Goal: Task Accomplishment & Management: Manage account settings

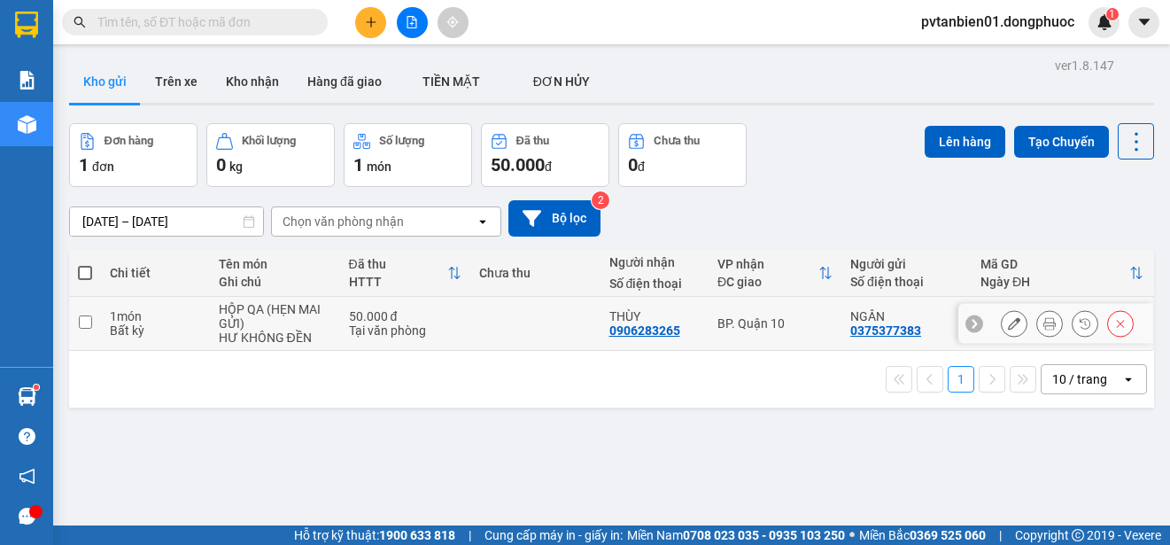
click at [334, 335] on td "HỘP QA (HẸN MAI GỬI) HƯ KHÔNG ĐỀN" at bounding box center [275, 324] width 130 height 54
checkbox input "true"
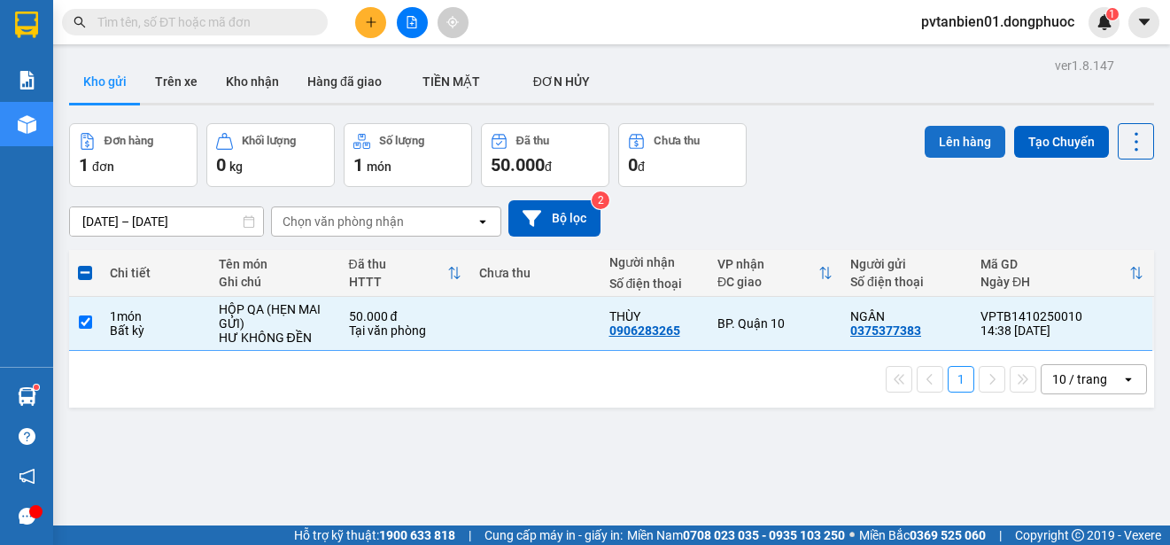
click at [967, 153] on button "Lên hàng" at bounding box center [965, 142] width 81 height 32
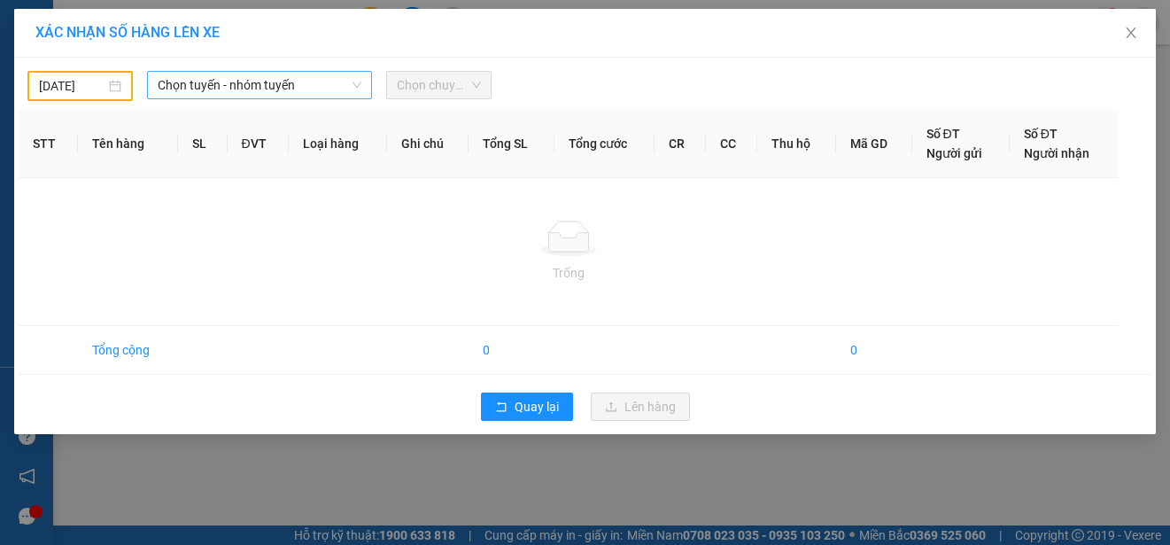
click at [313, 89] on span "Chọn tuyến - nhóm tuyến" at bounding box center [260, 85] width 204 height 27
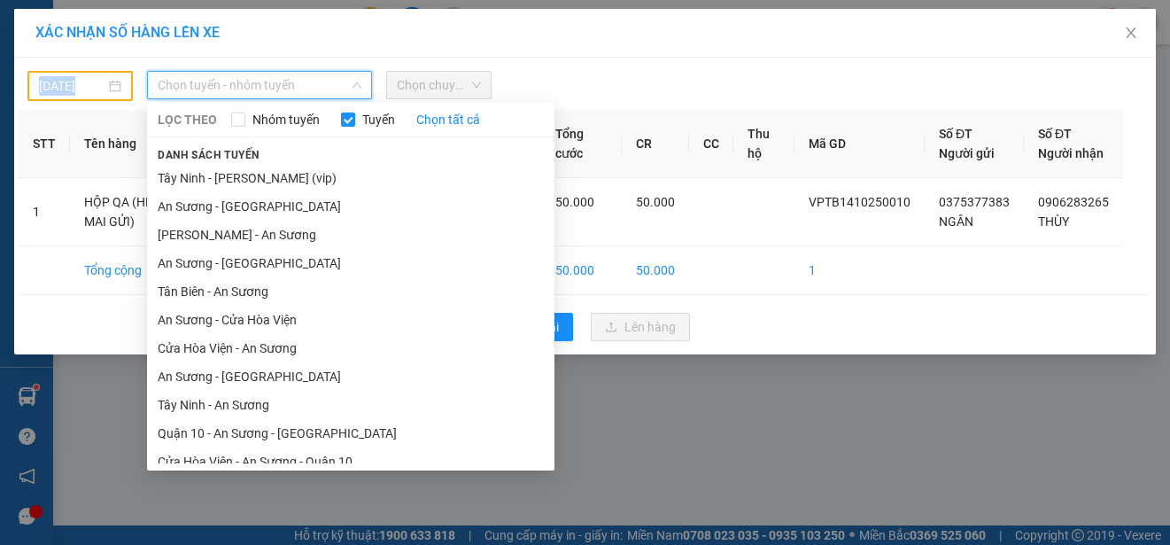
click at [105, 92] on div "[DATE]" at bounding box center [79, 86] width 105 height 30
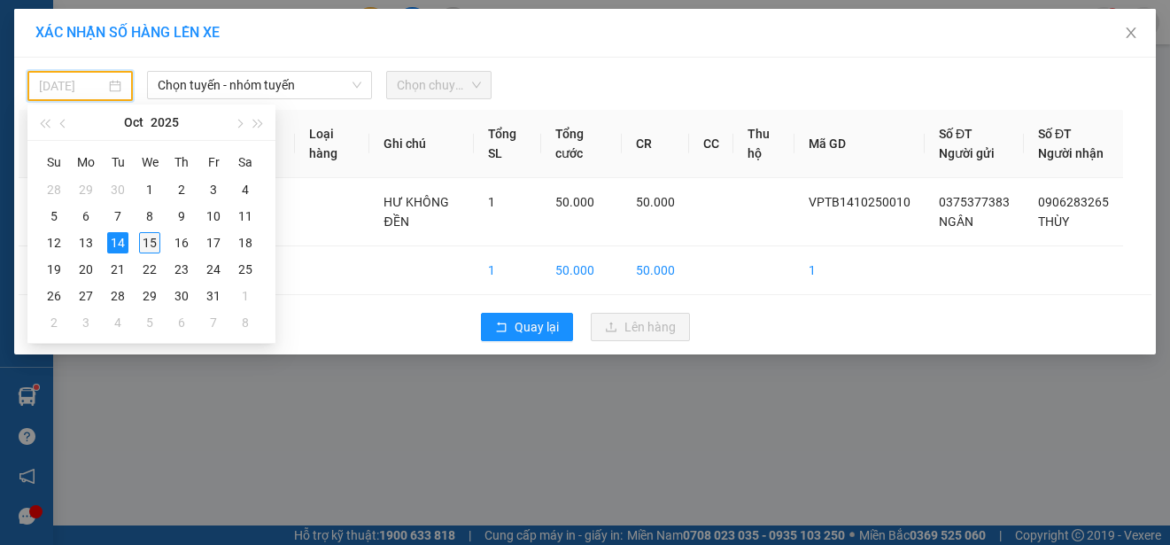
click at [146, 238] on div "15" at bounding box center [149, 242] width 21 height 21
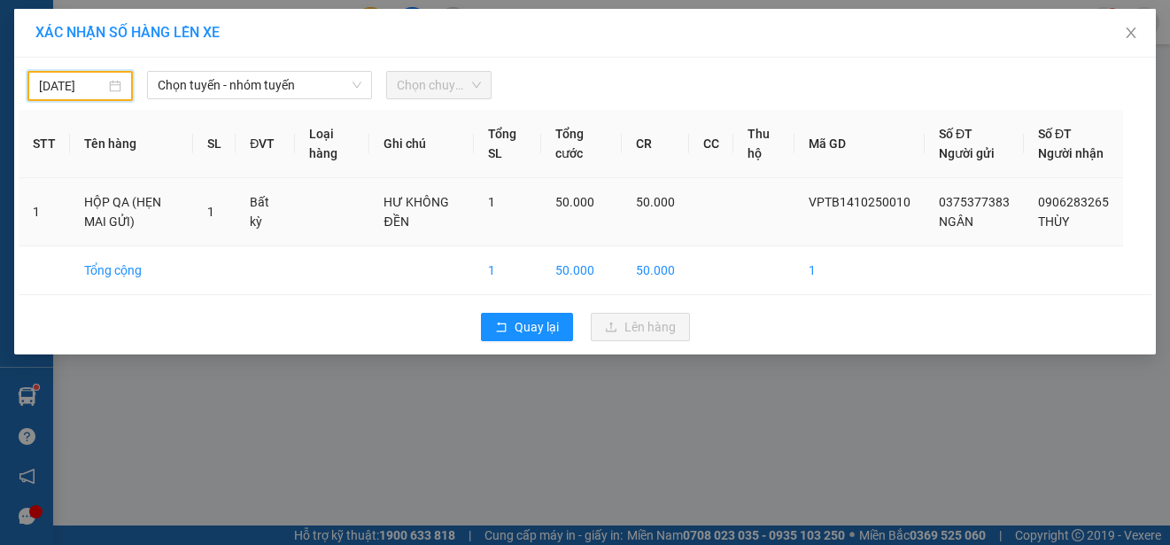
type input "[DATE]"
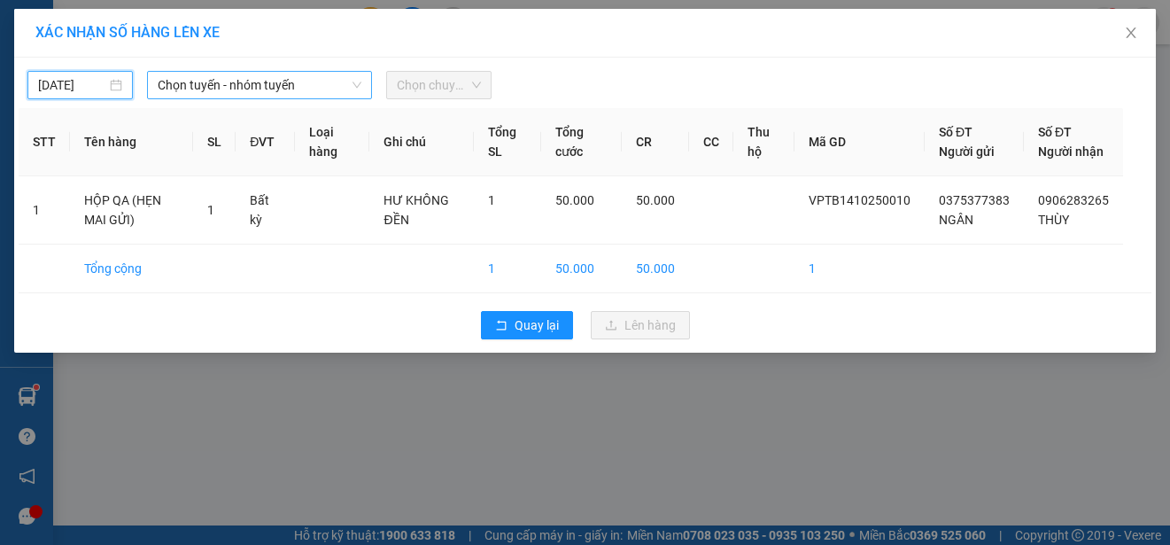
click at [224, 95] on span "Chọn tuyến - nhóm tuyến" at bounding box center [260, 85] width 204 height 27
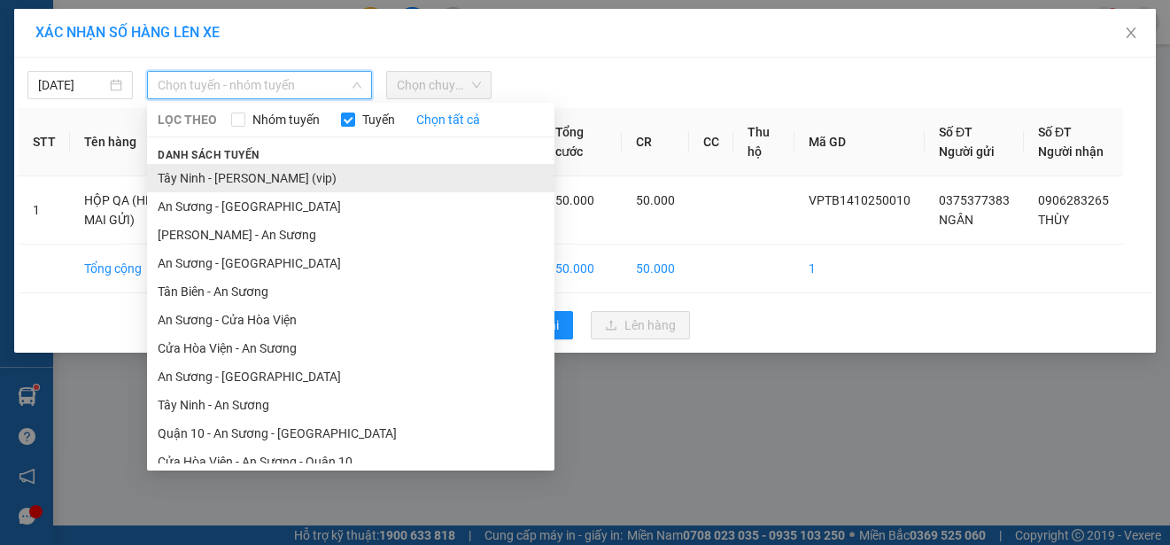
click at [218, 183] on li "Tây Ninh - [PERSON_NAME] (vip)" at bounding box center [350, 178] width 407 height 28
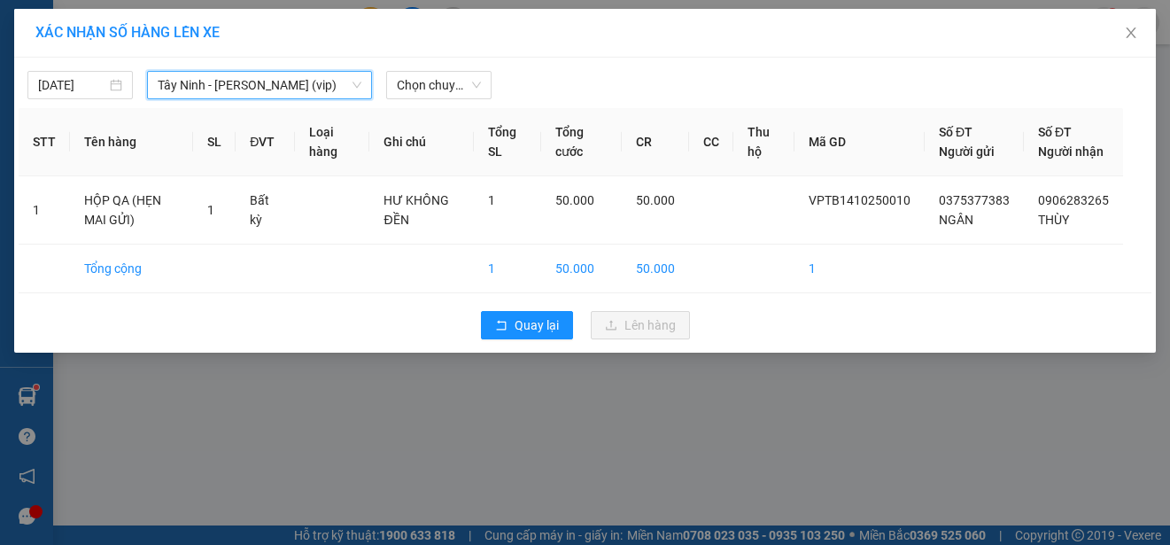
click at [396, 105] on div "[DATE] [GEOGRAPHIC_DATA] (vip) [GEOGRAPHIC_DATA] - [GEOGRAPHIC_DATA] (vip) LỌC …" at bounding box center [585, 205] width 1142 height 295
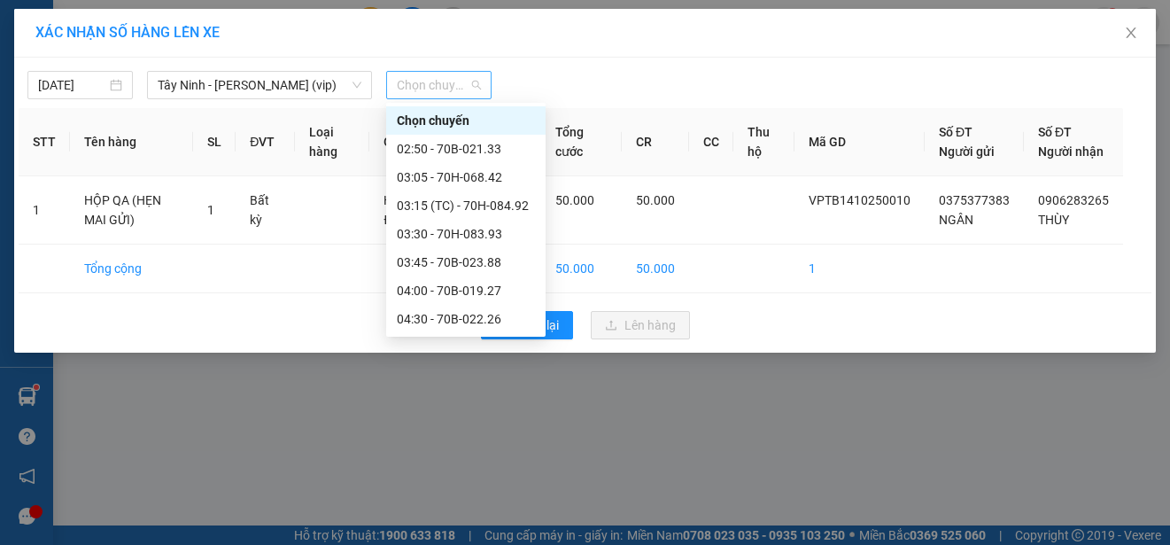
click at [419, 91] on span "Chọn chuyến" at bounding box center [439, 85] width 84 height 27
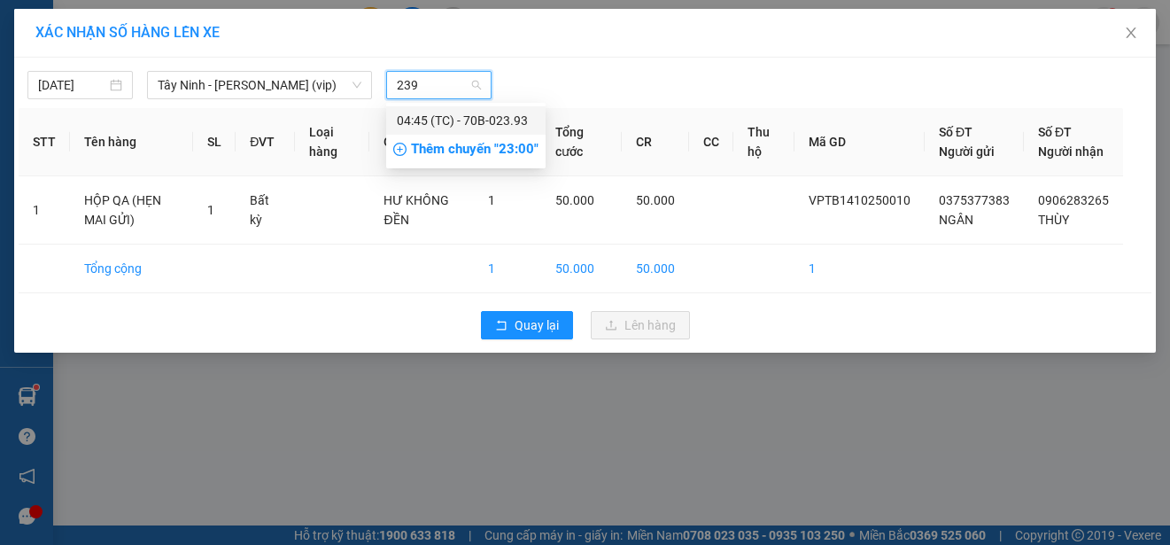
type input "2393"
click at [474, 124] on div "04:45 (TC) - 70B-023.93" at bounding box center [466, 120] width 138 height 19
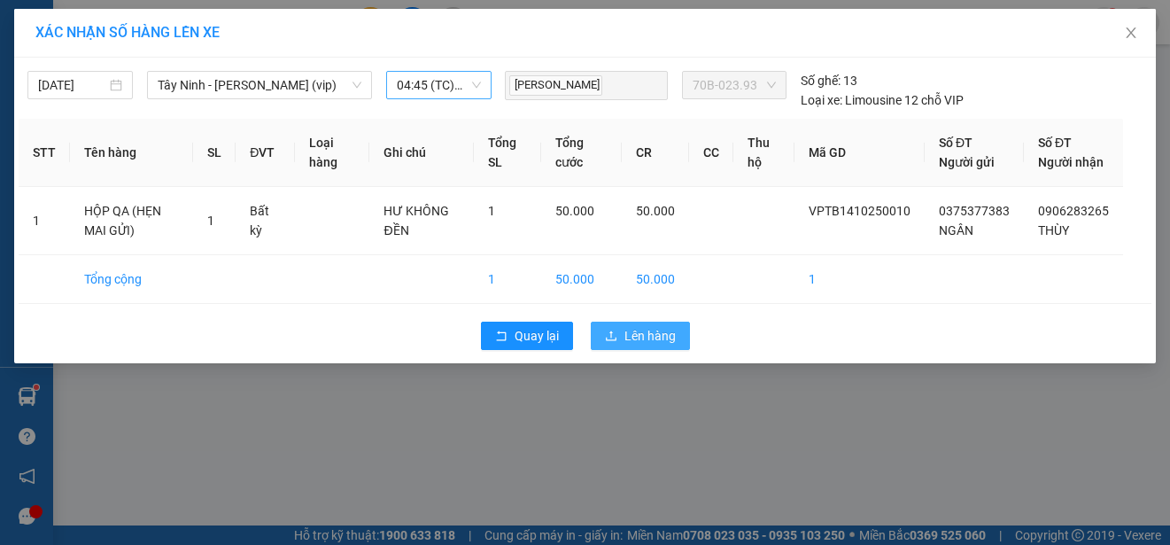
click at [641, 345] on span "Lên hàng" at bounding box center [649, 335] width 51 height 19
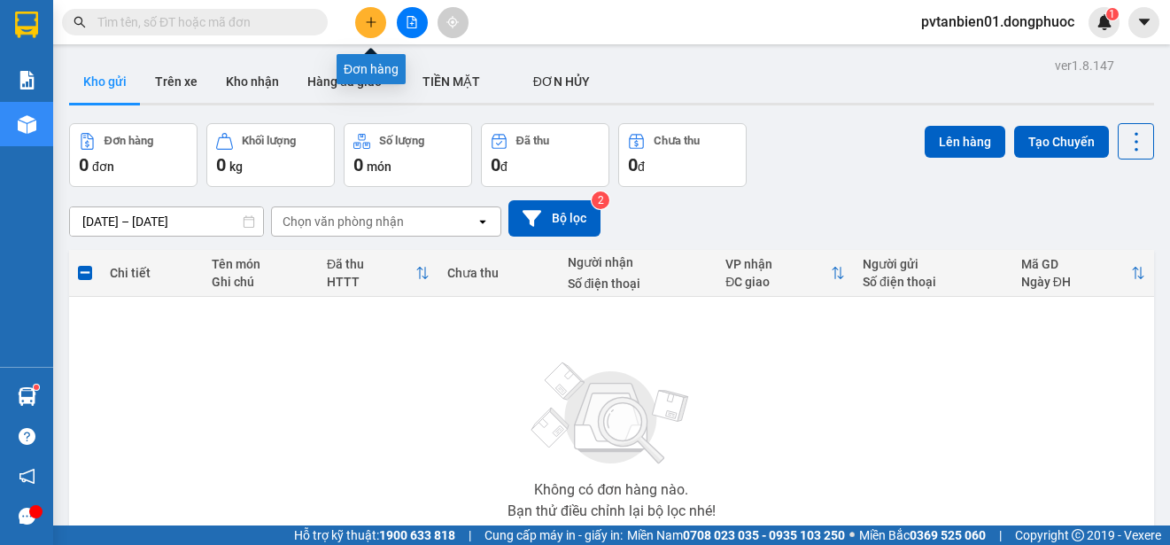
click at [364, 28] on button at bounding box center [370, 22] width 31 height 31
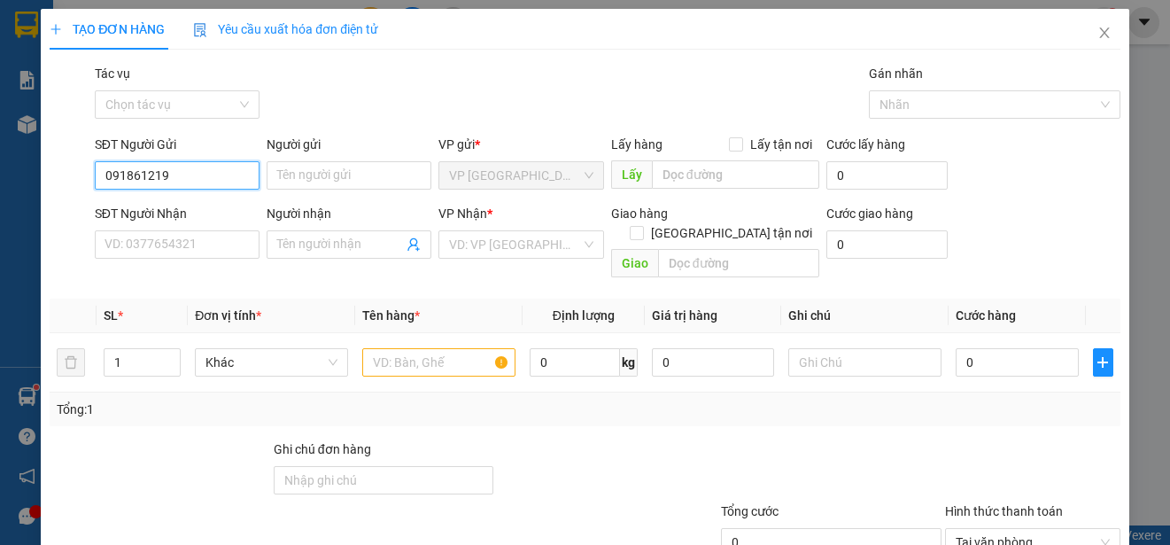
type input "0918612198"
click at [195, 218] on div "0918612198 - LÂM" at bounding box center [176, 210] width 142 height 19
type input "LÂM"
type input "0988178772"
type input "THƠ"
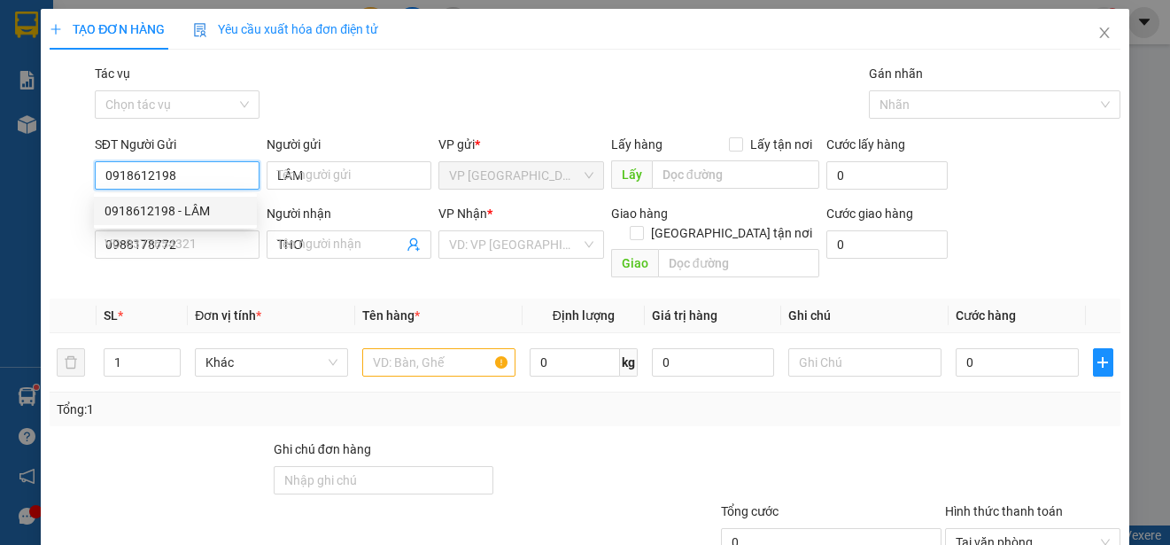
type input "45.000"
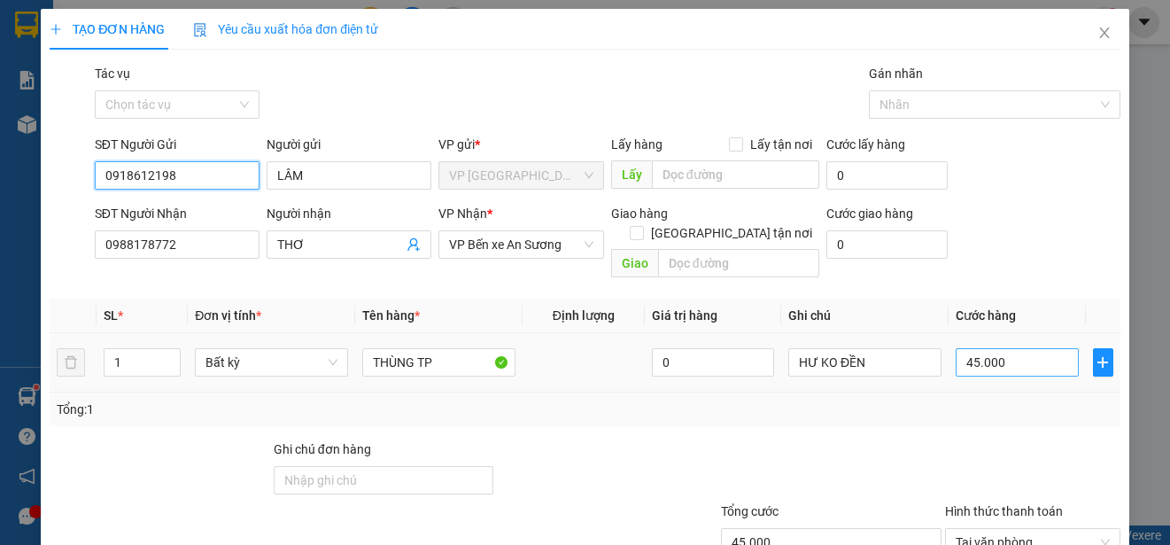
type input "0918612198"
click at [972, 348] on input "45.000" at bounding box center [1017, 362] width 123 height 28
type input "5"
type input "55"
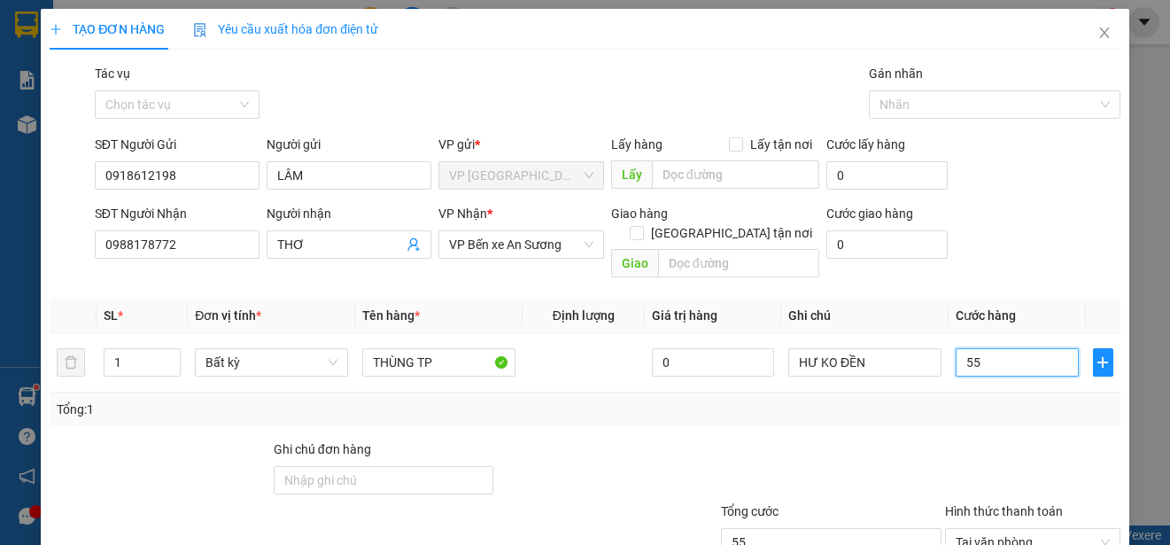
type input "55"
click at [949, 392] on div "Tổng: 1" at bounding box center [585, 409] width 1071 height 34
type input "55.000"
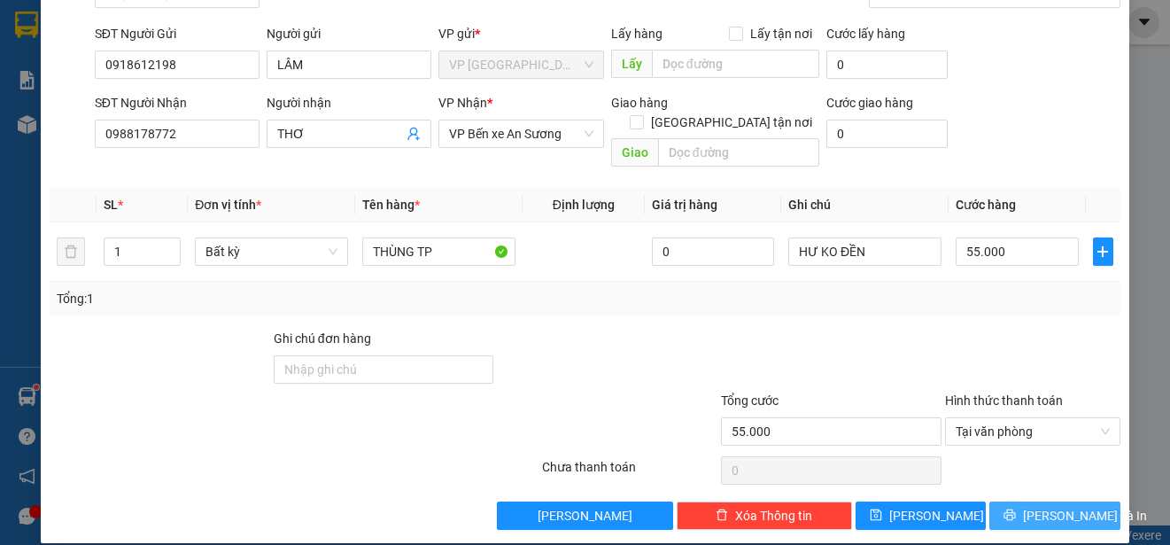
click at [1016, 508] on icon "printer" at bounding box center [1010, 514] width 12 height 12
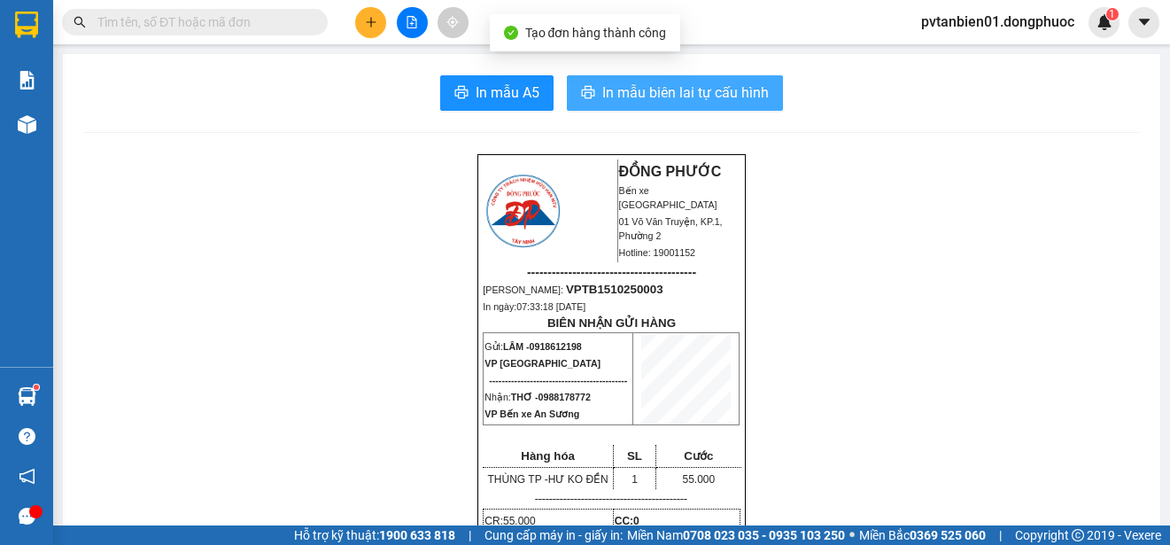
click at [674, 102] on span "In mẫu biên lai tự cấu hình" at bounding box center [685, 92] width 167 height 22
click at [666, 101] on span "In mẫu biên lai tự cấu hình" at bounding box center [685, 92] width 167 height 22
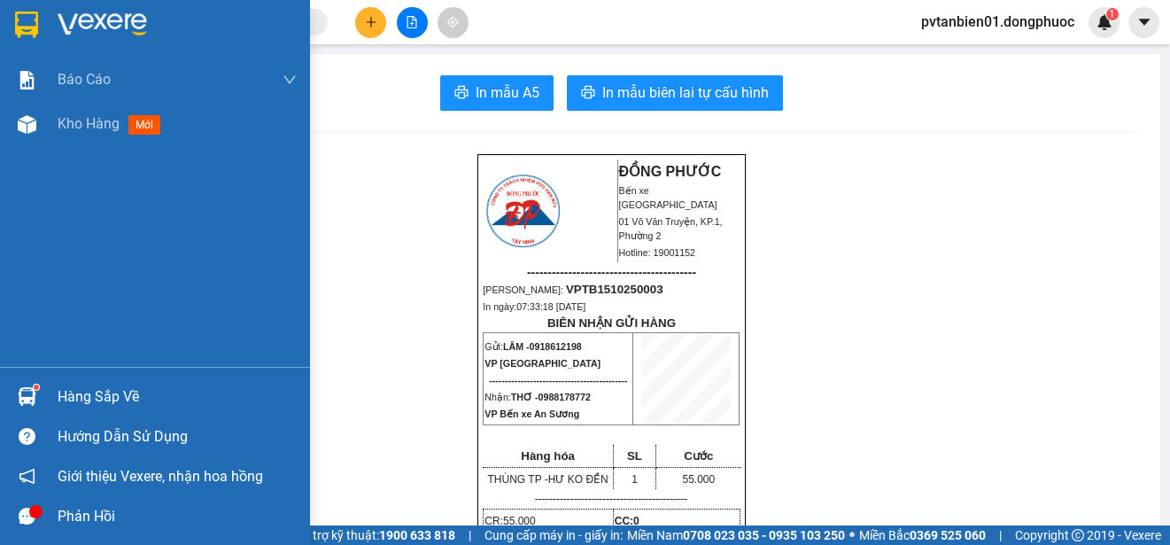
click at [28, 382] on div at bounding box center [27, 396] width 31 height 31
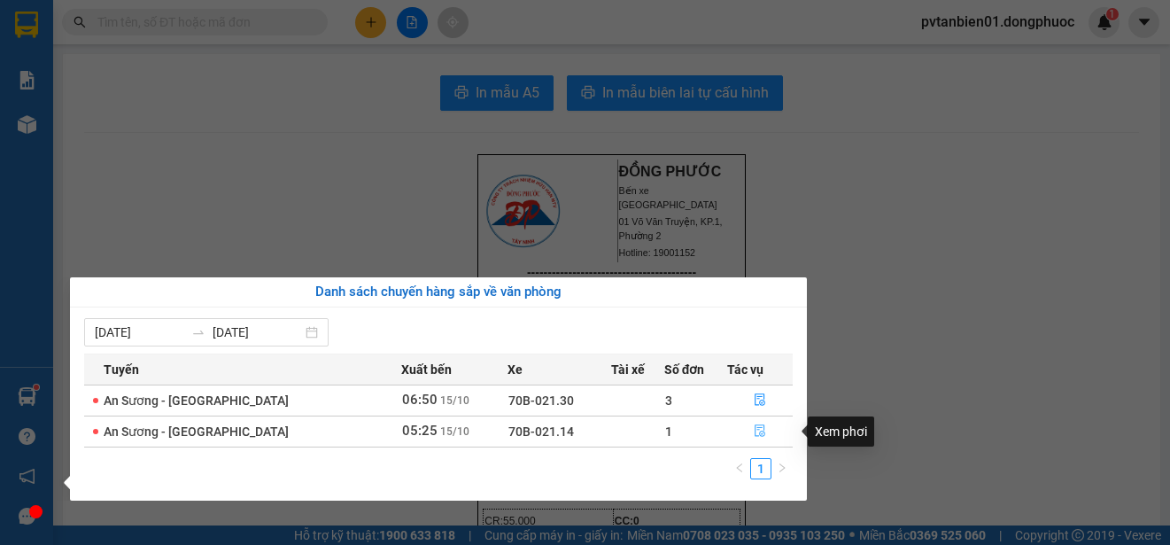
click at [740, 434] on button "button" at bounding box center [760, 431] width 64 height 28
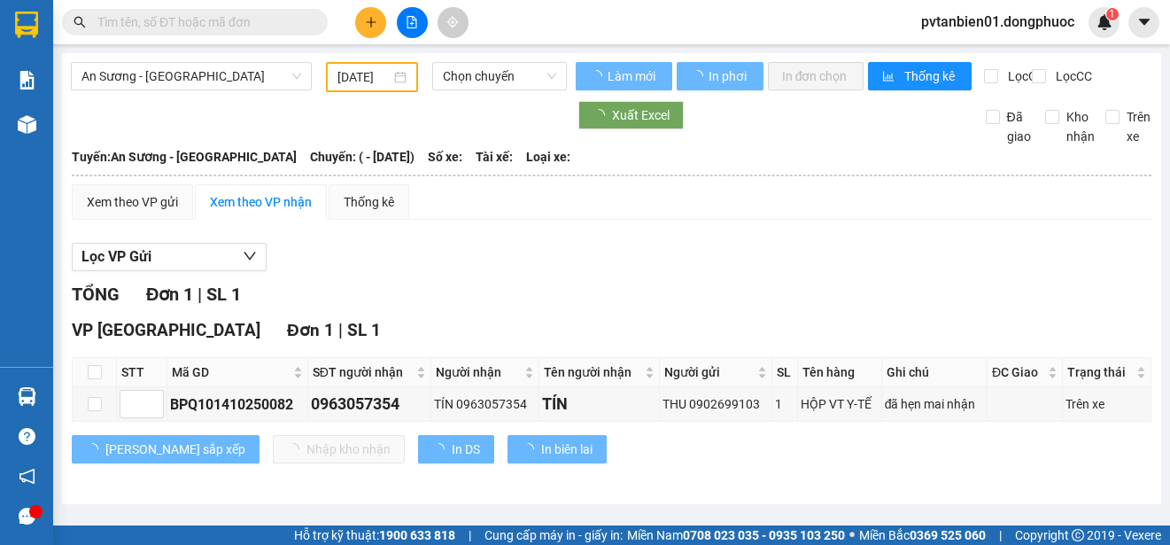
type input "[DATE]"
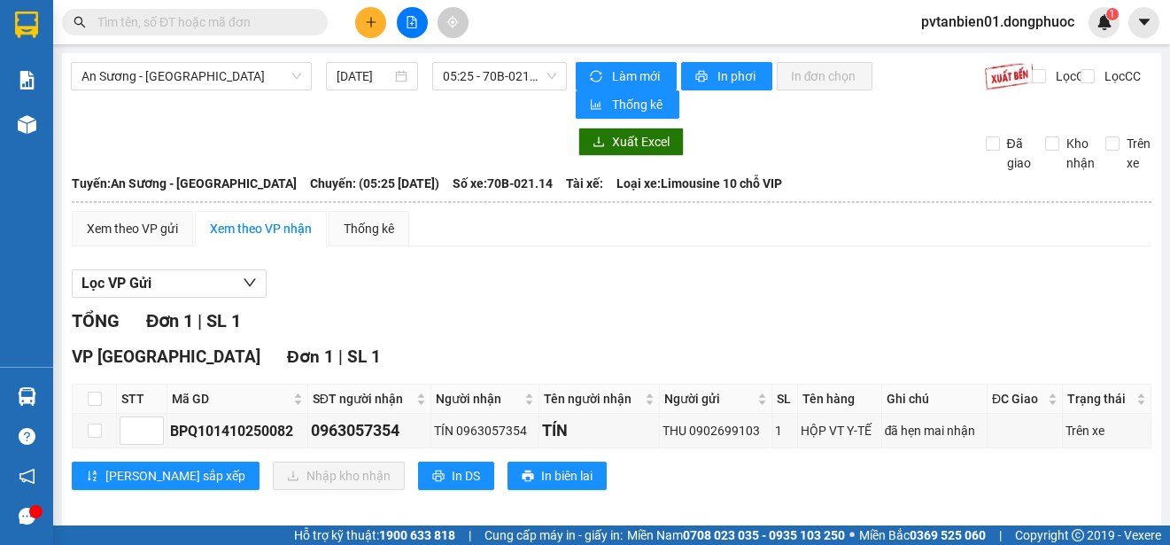
scroll to position [14, 0]
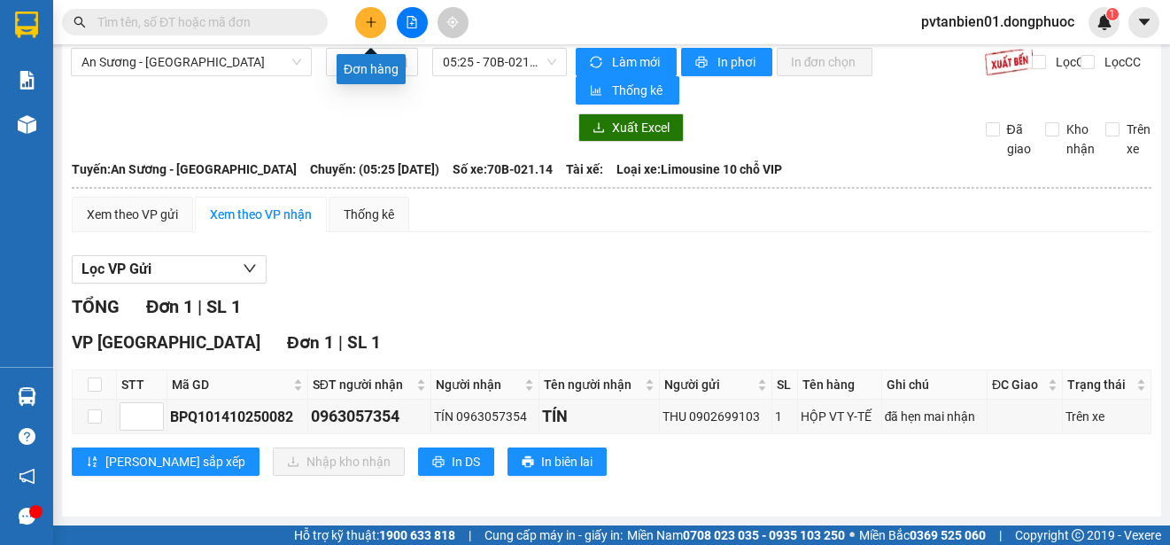
click at [361, 28] on button at bounding box center [370, 22] width 31 height 31
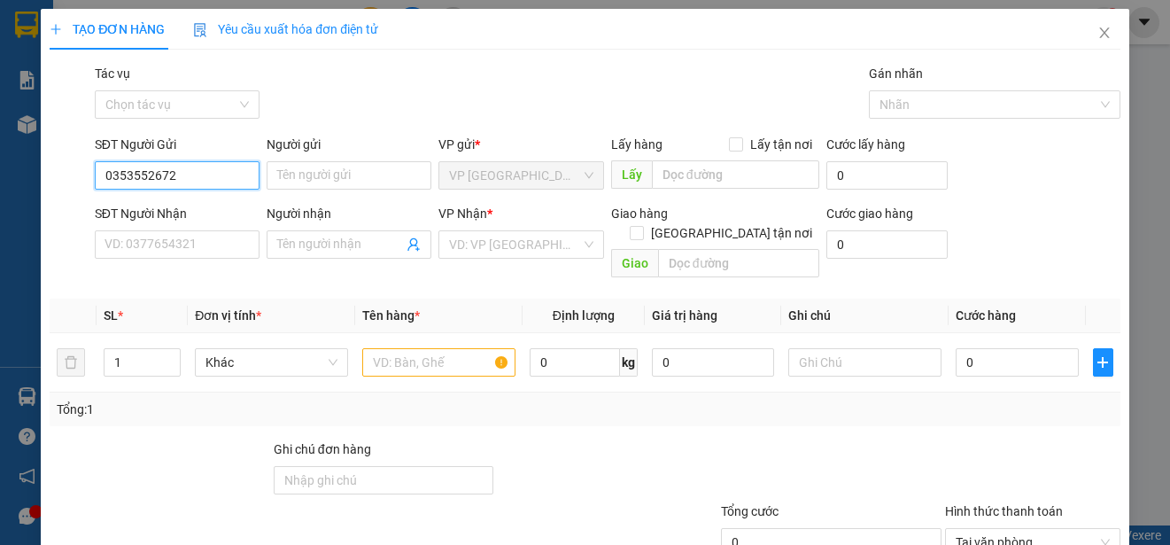
click at [130, 182] on input "0353552672" at bounding box center [177, 175] width 165 height 28
type input "0353552672"
click at [298, 171] on input "Người gửi" at bounding box center [349, 175] width 165 height 28
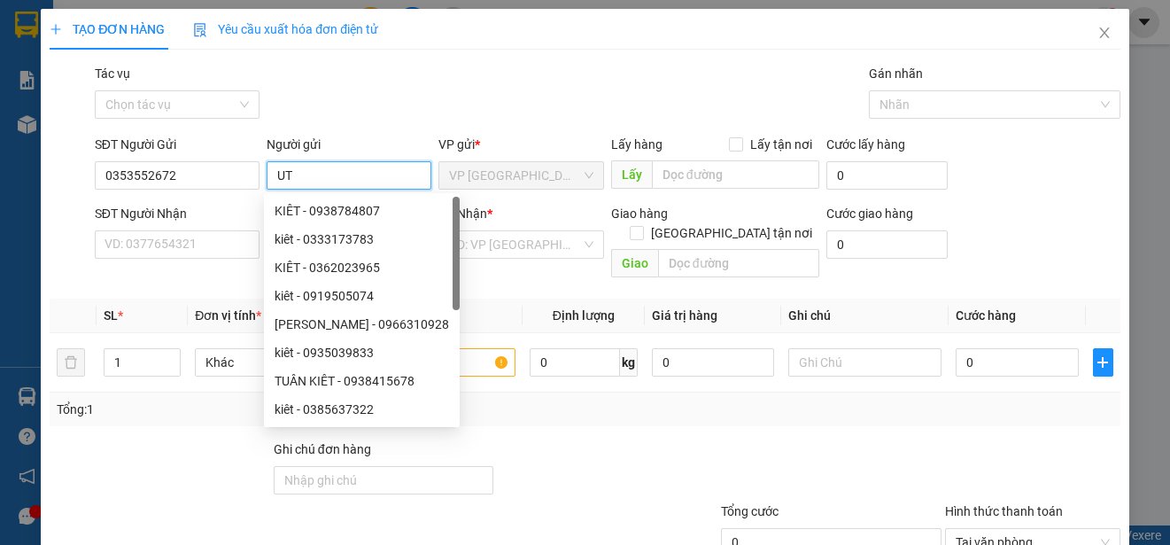
type input "U"
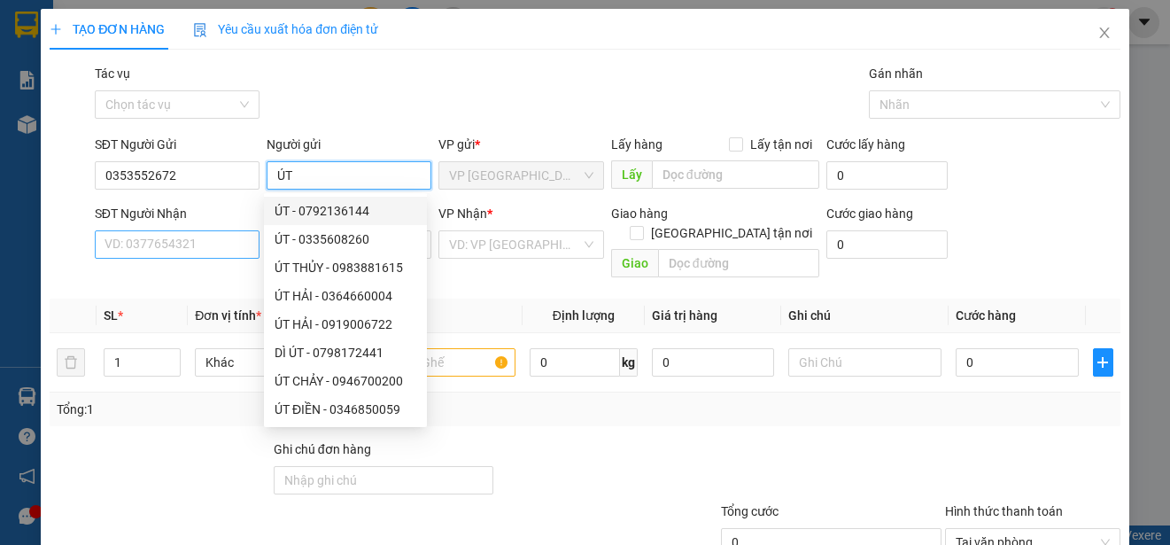
type input "ÚT"
click at [204, 248] on input "SĐT Người Nhận" at bounding box center [177, 244] width 165 height 28
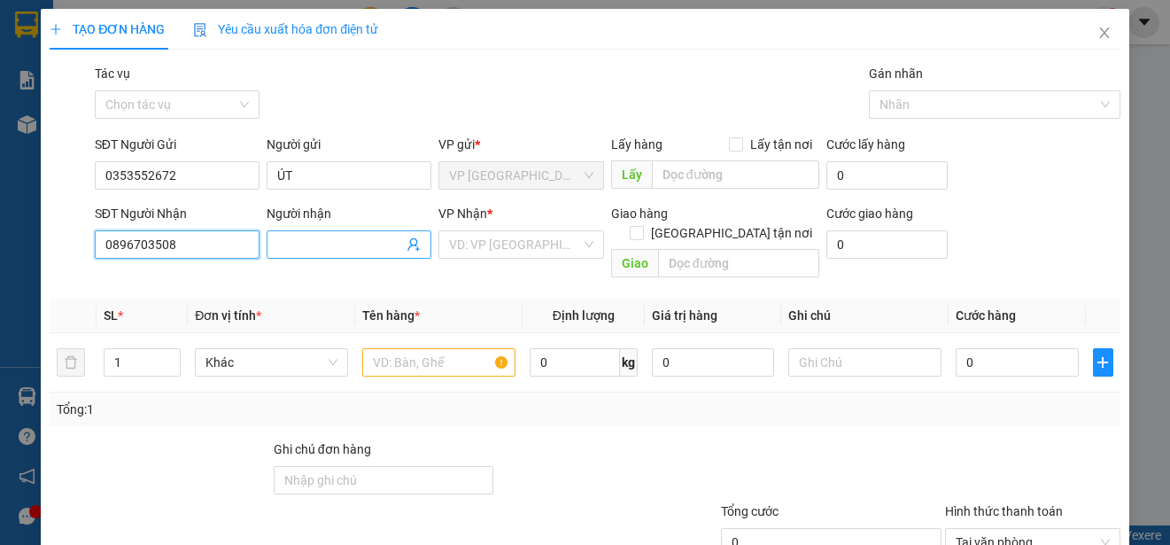
type input "0896703508"
click at [300, 244] on input "Người nhận" at bounding box center [340, 244] width 126 height 19
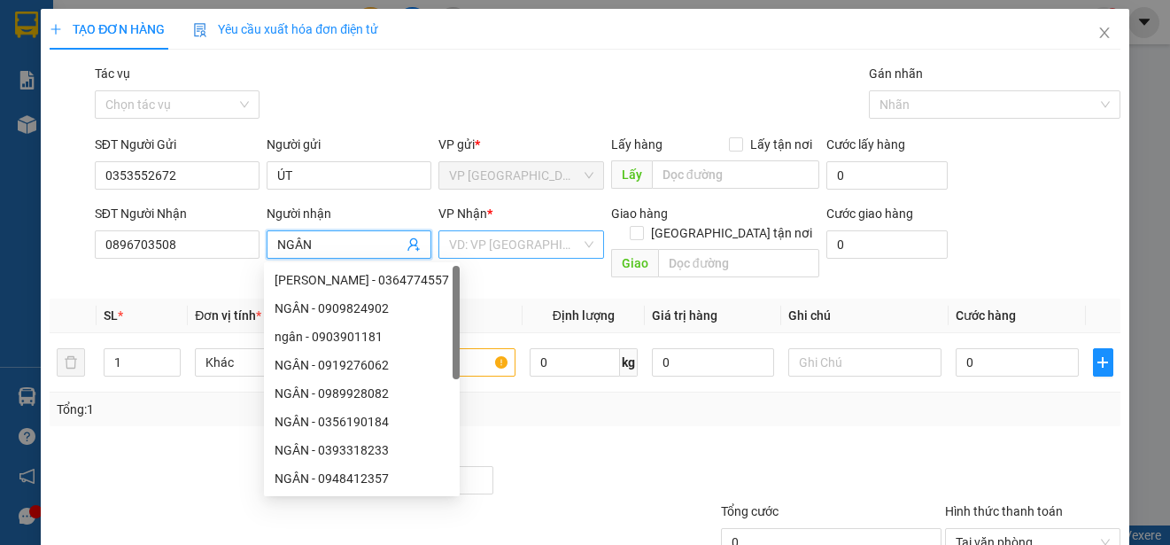
type input "NGÂN"
click at [462, 237] on input "search" at bounding box center [514, 244] width 131 height 27
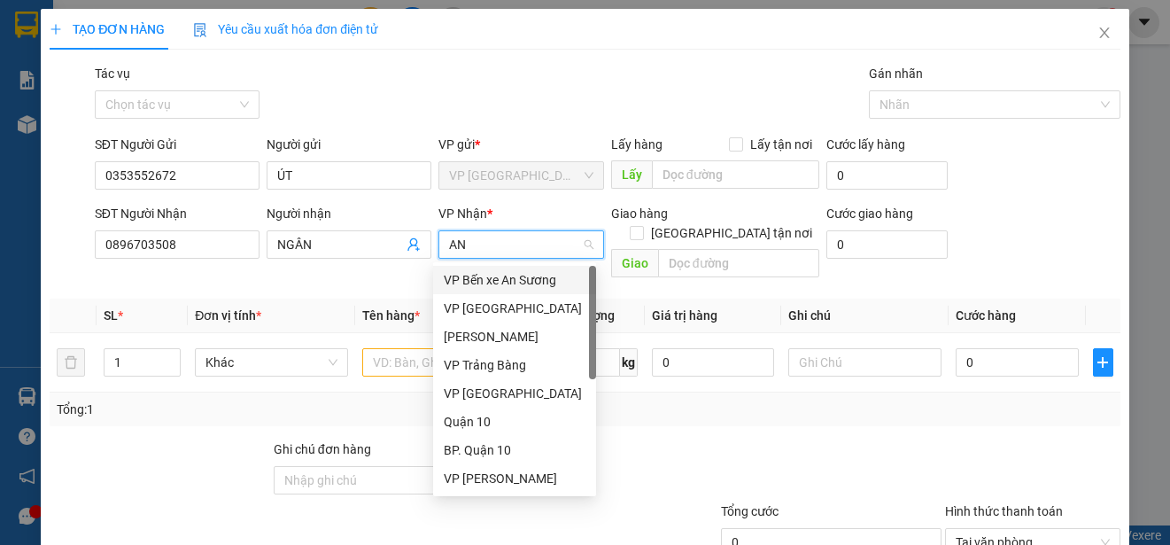
type input "A"
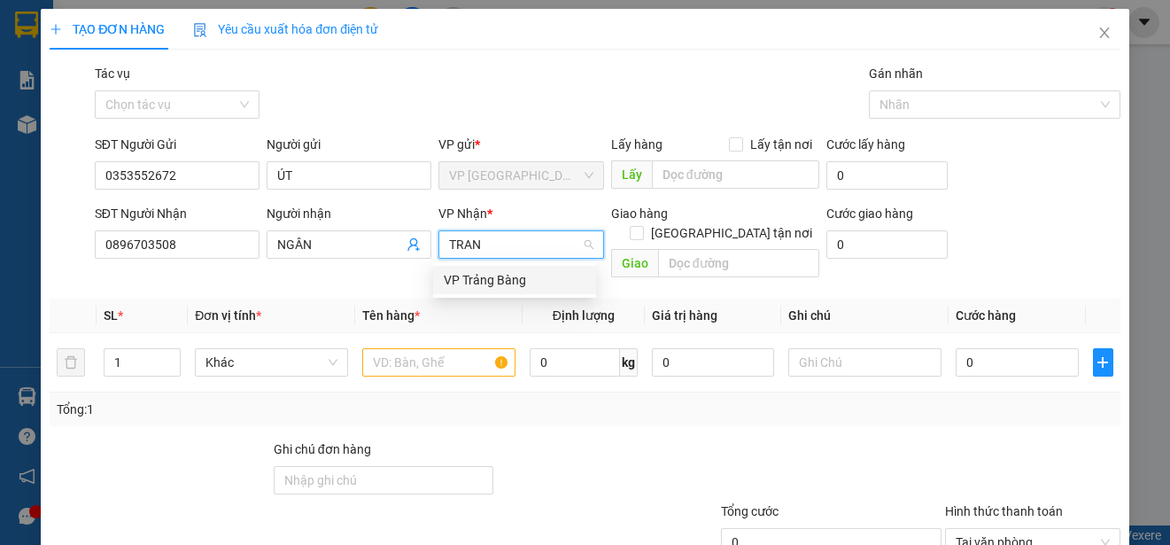
type input "TRANG"
click at [477, 279] on div "VP Trảng Bàng" at bounding box center [515, 279] width 142 height 19
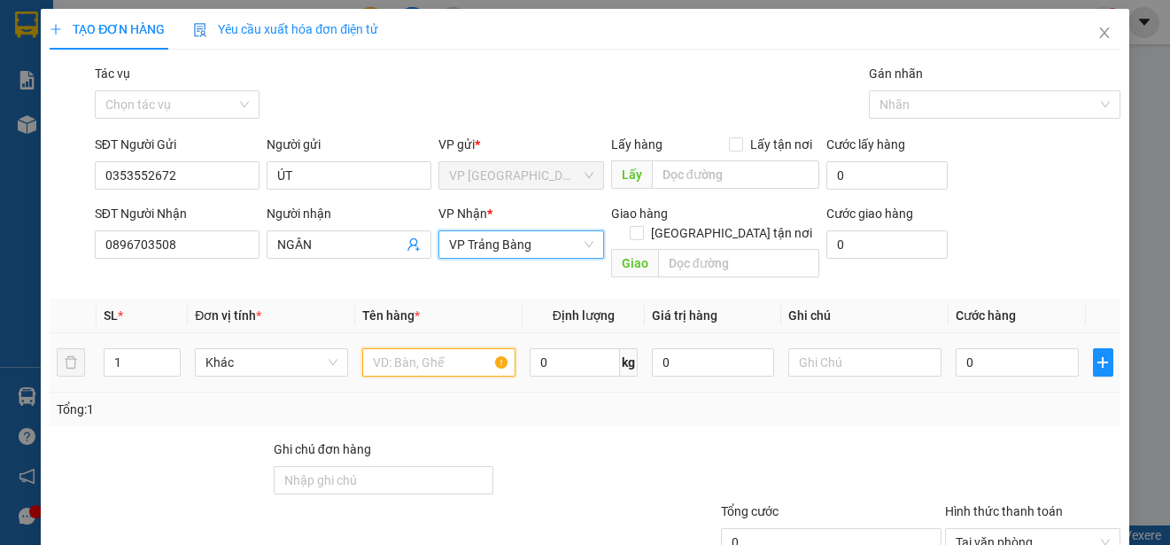
click at [440, 348] on input "text" at bounding box center [438, 362] width 153 height 28
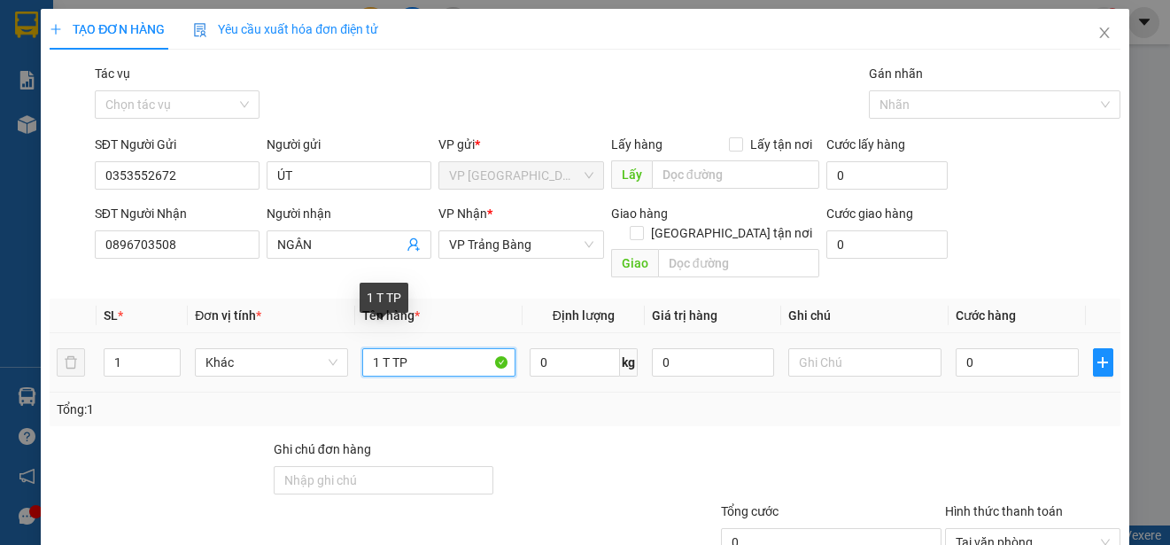
click at [381, 349] on input "1 T TP" at bounding box center [438, 362] width 153 height 28
type input "1T TP"
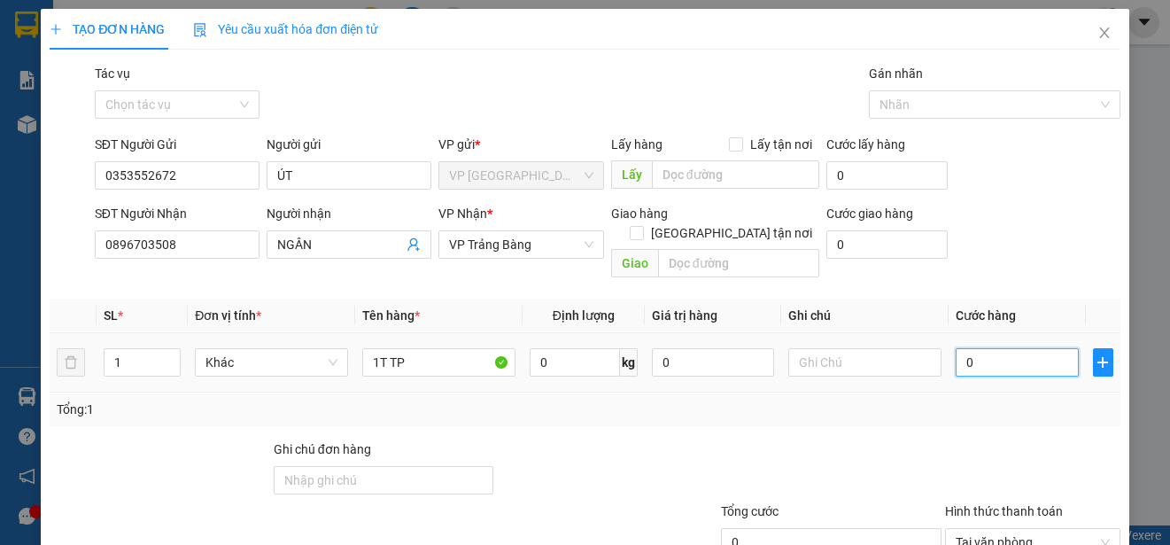
click at [965, 354] on input "0" at bounding box center [1017, 362] width 123 height 28
type input "2"
type input "25"
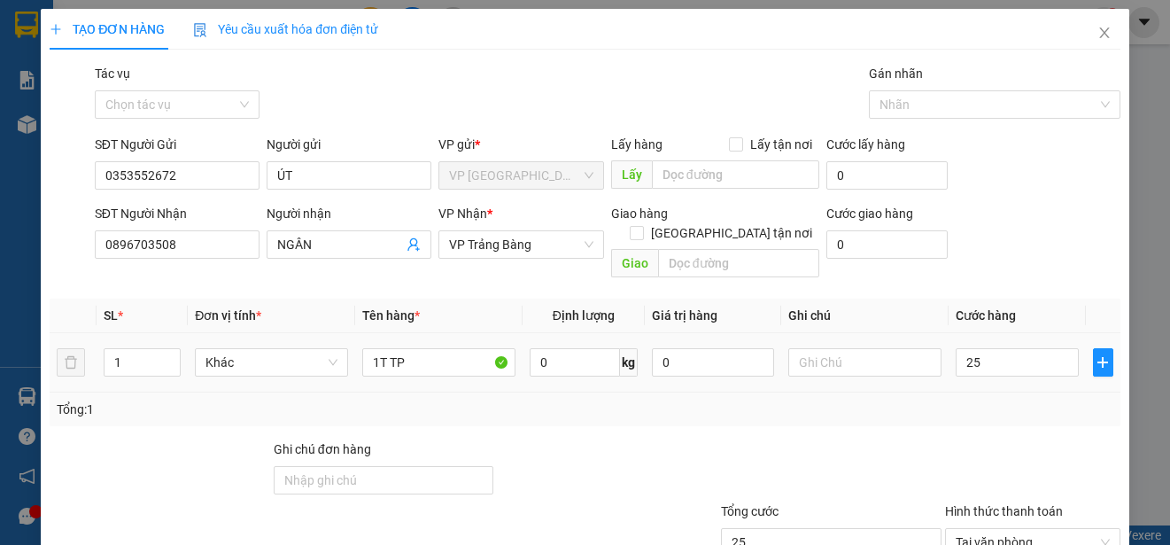
type input "25.000"
click at [946, 392] on div "Tổng: 1" at bounding box center [585, 409] width 1071 height 34
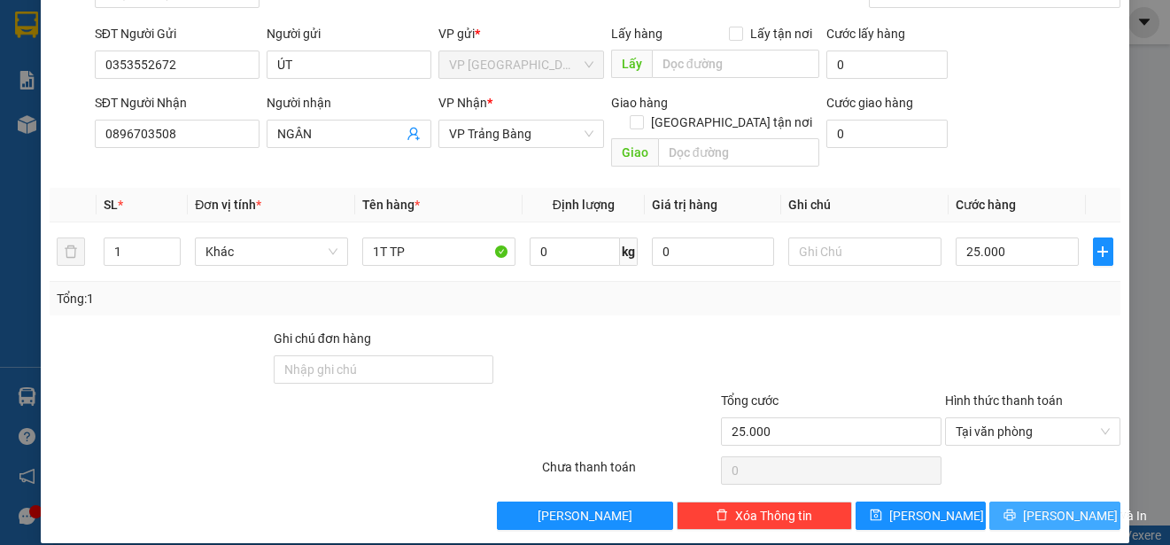
click at [1017, 501] on button "[PERSON_NAME] và In" at bounding box center [1054, 515] width 131 height 28
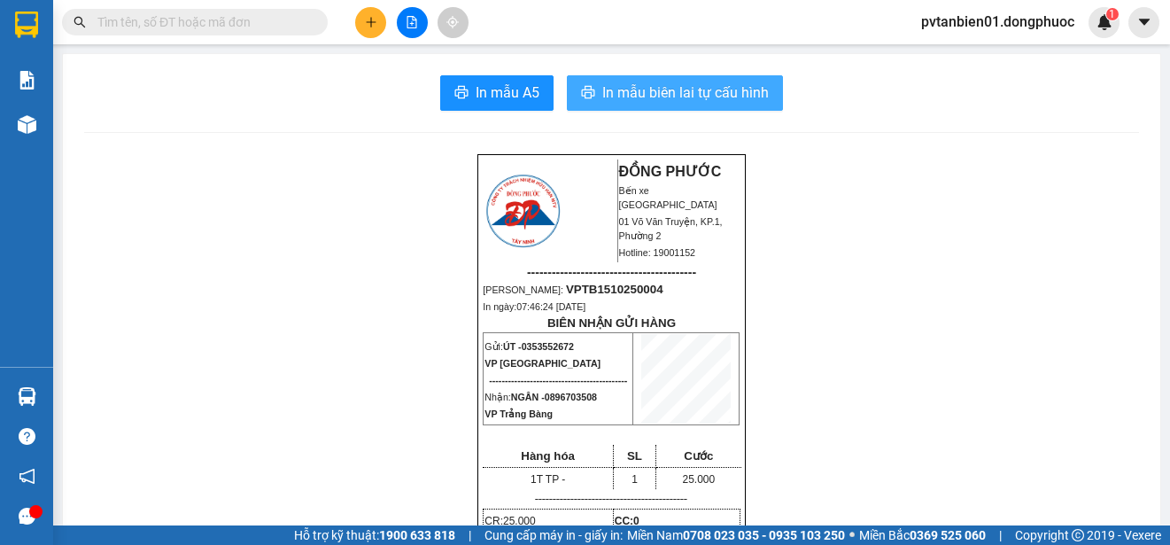
click at [705, 97] on span "In mẫu biên lai tự cấu hình" at bounding box center [685, 92] width 167 height 22
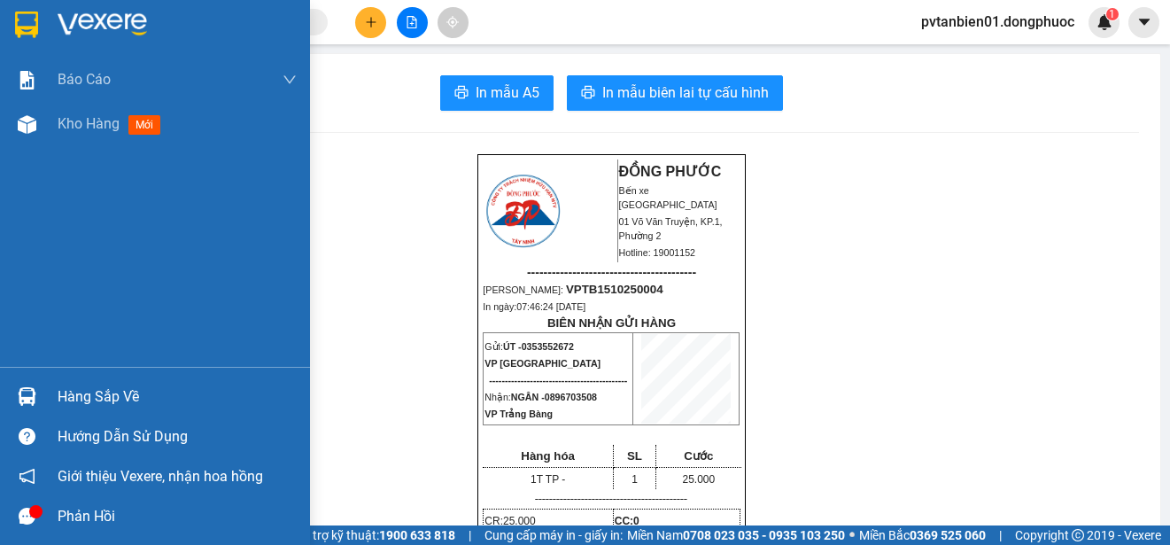
drag, startPoint x: 21, startPoint y: 32, endPoint x: 244, endPoint y: 158, distance: 255.4
click at [23, 32] on img at bounding box center [26, 25] width 23 height 27
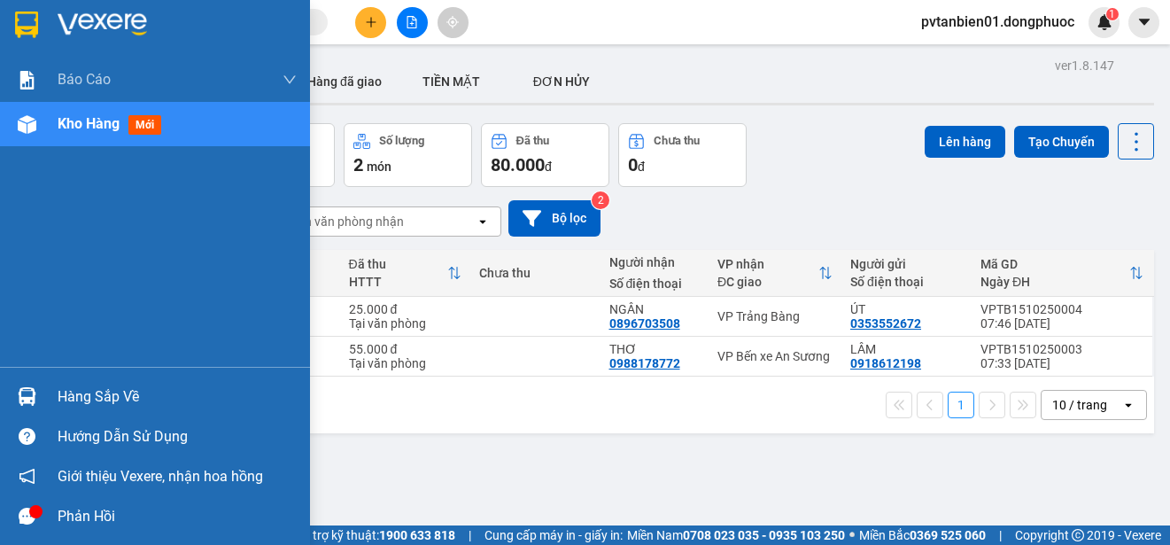
click at [48, 391] on div "Hàng sắp về" at bounding box center [155, 396] width 310 height 40
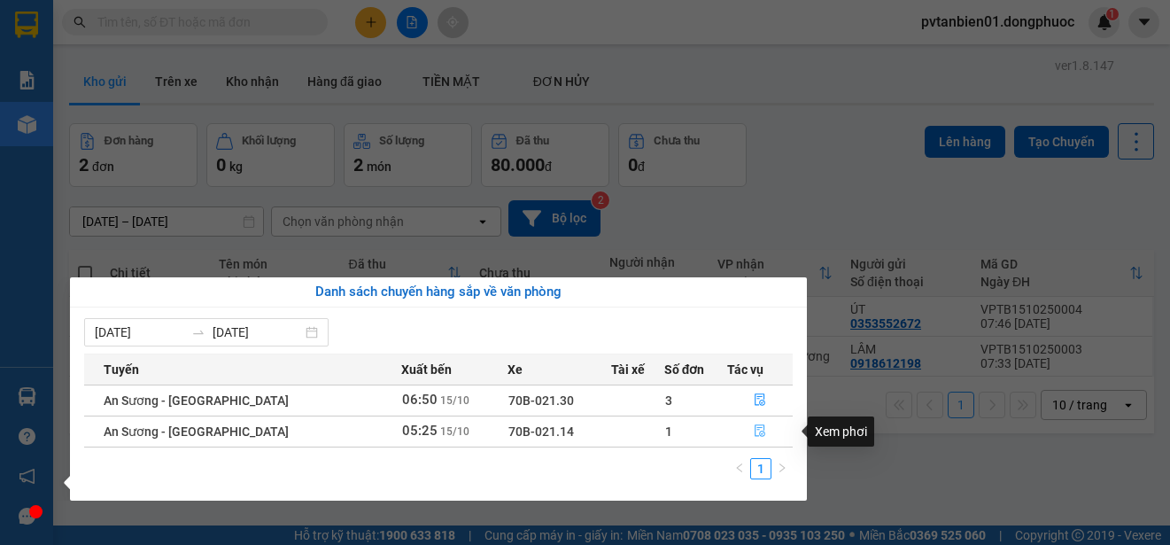
click at [764, 428] on button "button" at bounding box center [760, 431] width 64 height 28
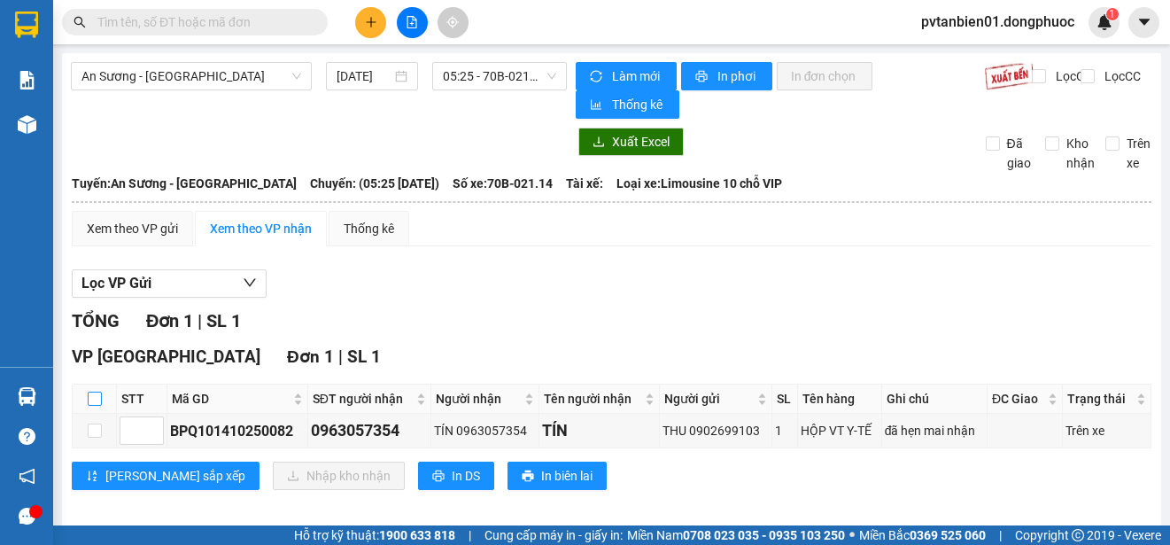
click at [100, 397] on input "checkbox" at bounding box center [95, 398] width 14 height 14
checkbox input "true"
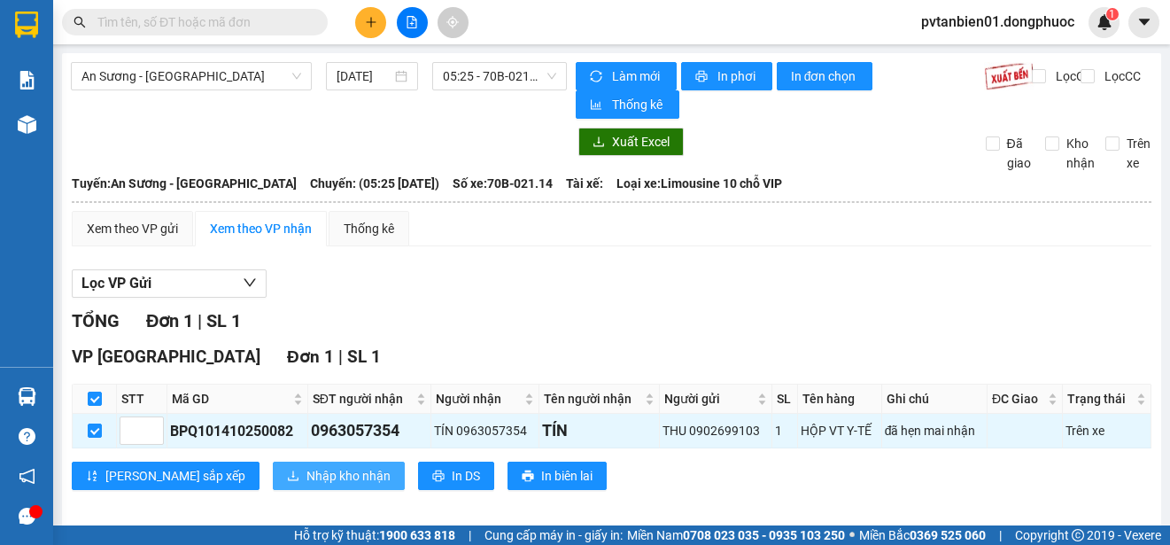
click at [306, 469] on span "Nhập kho nhận" at bounding box center [348, 475] width 84 height 19
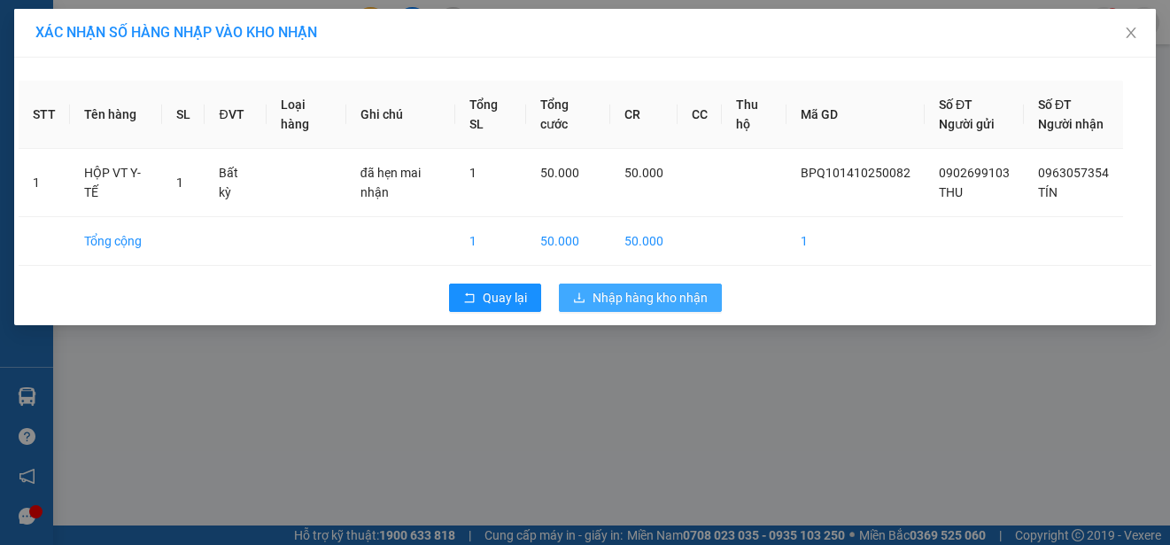
click at [632, 298] on span "Nhập hàng kho nhận" at bounding box center [650, 297] width 115 height 19
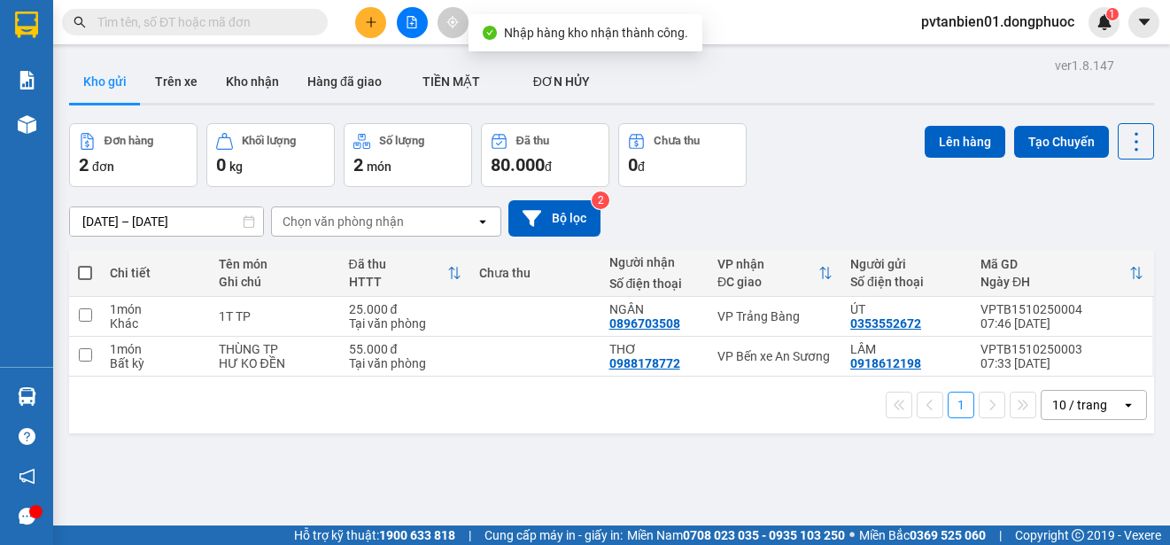
click at [40, 394] on div at bounding box center [27, 396] width 31 height 31
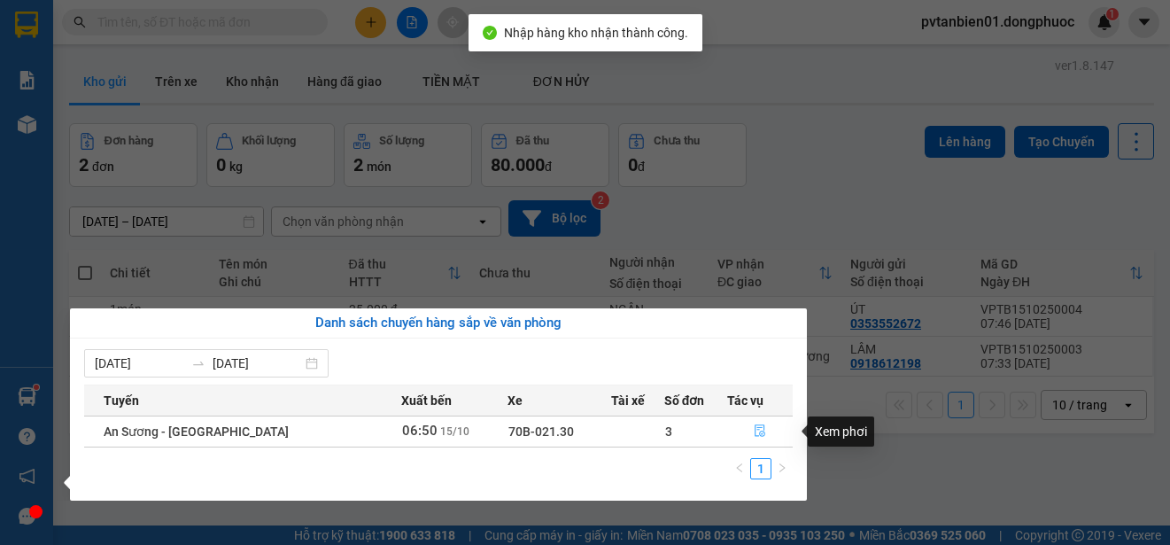
click at [754, 432] on icon "file-done" at bounding box center [760, 430] width 12 height 12
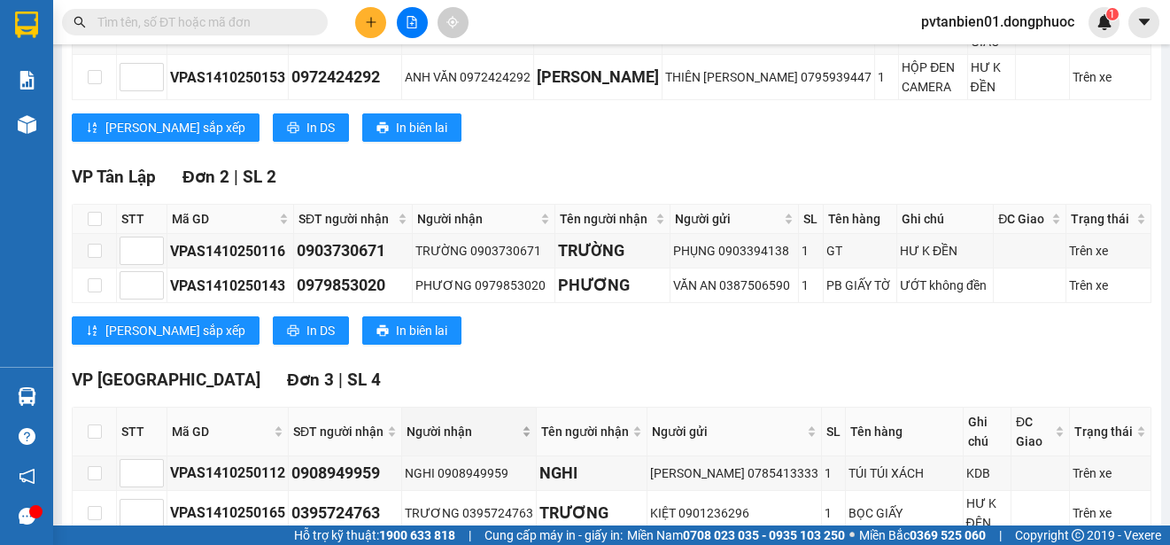
scroll to position [570, 0]
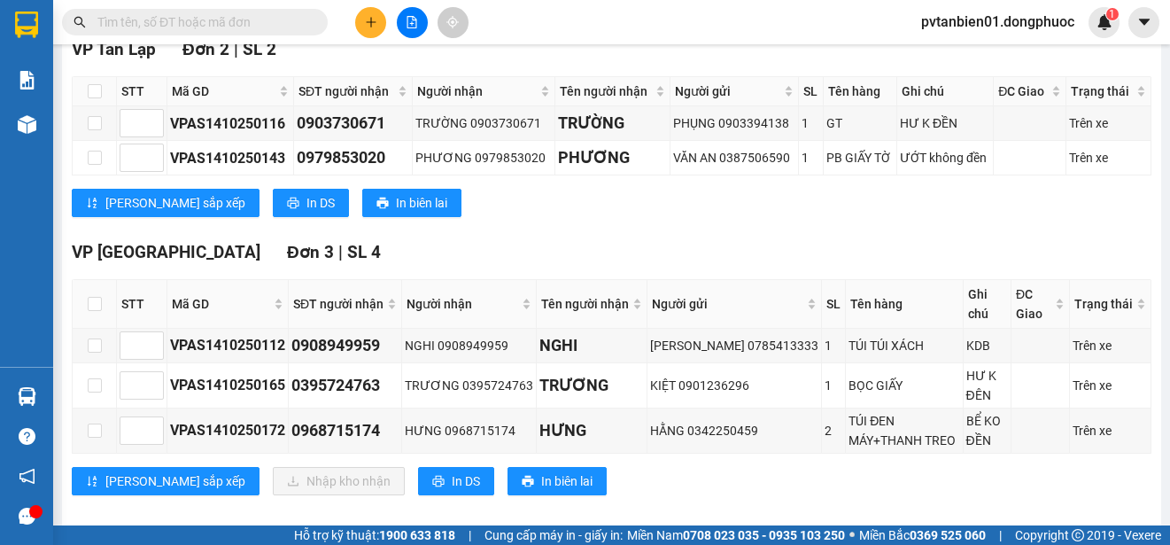
click at [642, 239] on div "VP [GEOGRAPHIC_DATA] 3 | SL 4" at bounding box center [612, 252] width 1080 height 27
drag, startPoint x: 97, startPoint y: 284, endPoint x: 105, endPoint y: 303, distance: 20.2
click at [97, 297] on input "checkbox" at bounding box center [95, 304] width 14 height 14
checkbox input "true"
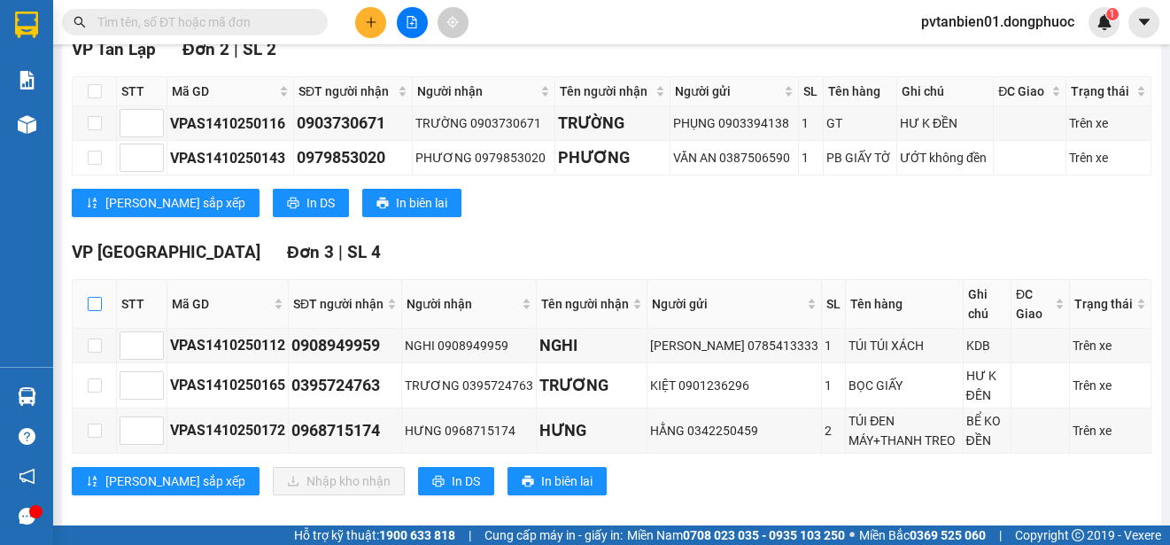
checkbox input "true"
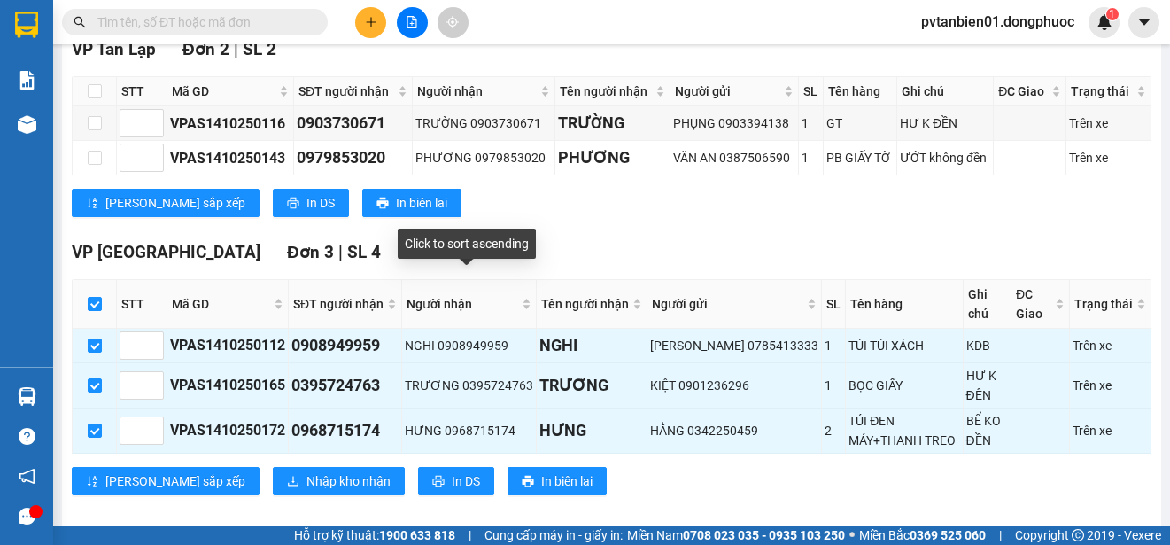
click at [462, 246] on div "Click to sort ascending" at bounding box center [467, 244] width 138 height 30
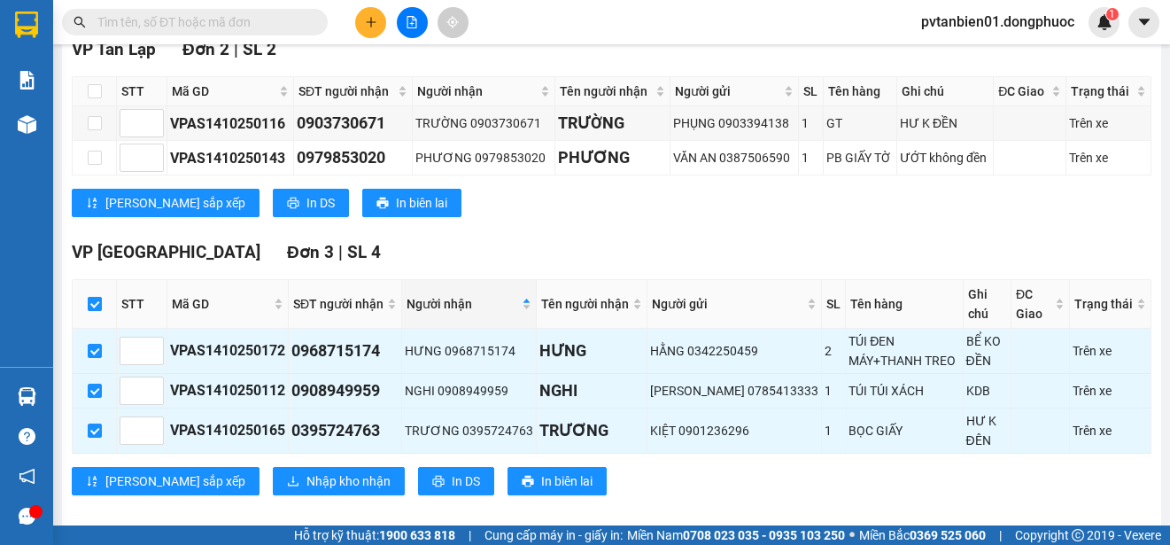
click at [88, 297] on input "checkbox" at bounding box center [95, 304] width 14 height 14
checkbox input "false"
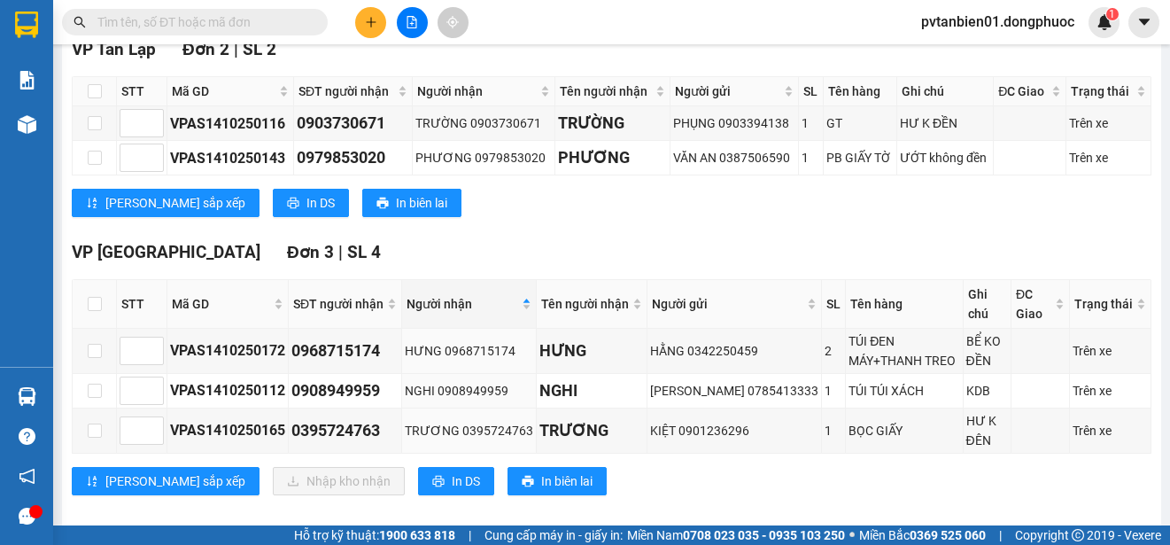
click at [431, 239] on div "VP [GEOGRAPHIC_DATA] 3 | SL 4" at bounding box center [612, 252] width 1080 height 27
